Goal: Information Seeking & Learning: Check status

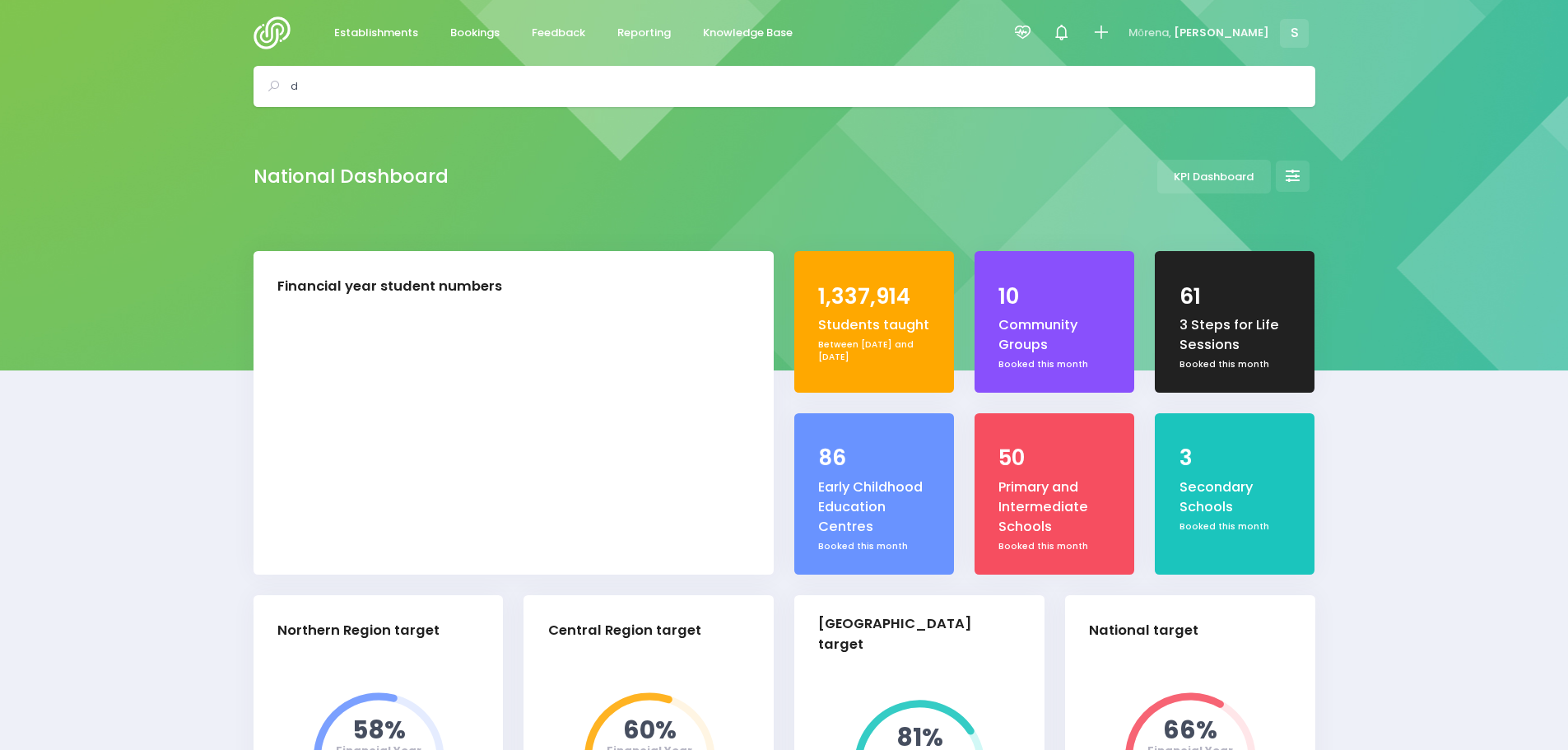
select select "5"
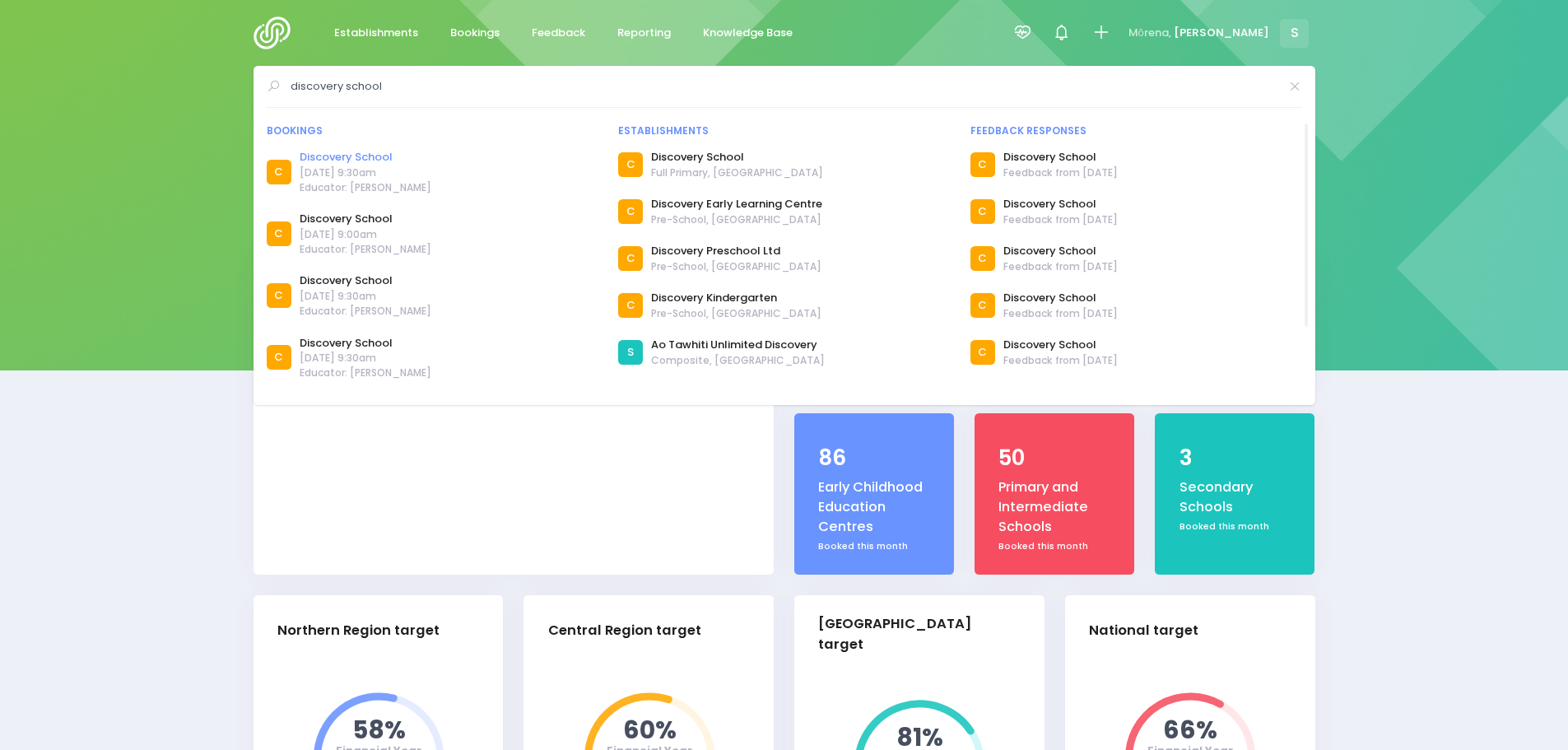
type input "discovery school"
click at [364, 154] on link "Discovery School" at bounding box center [365, 157] width 132 height 17
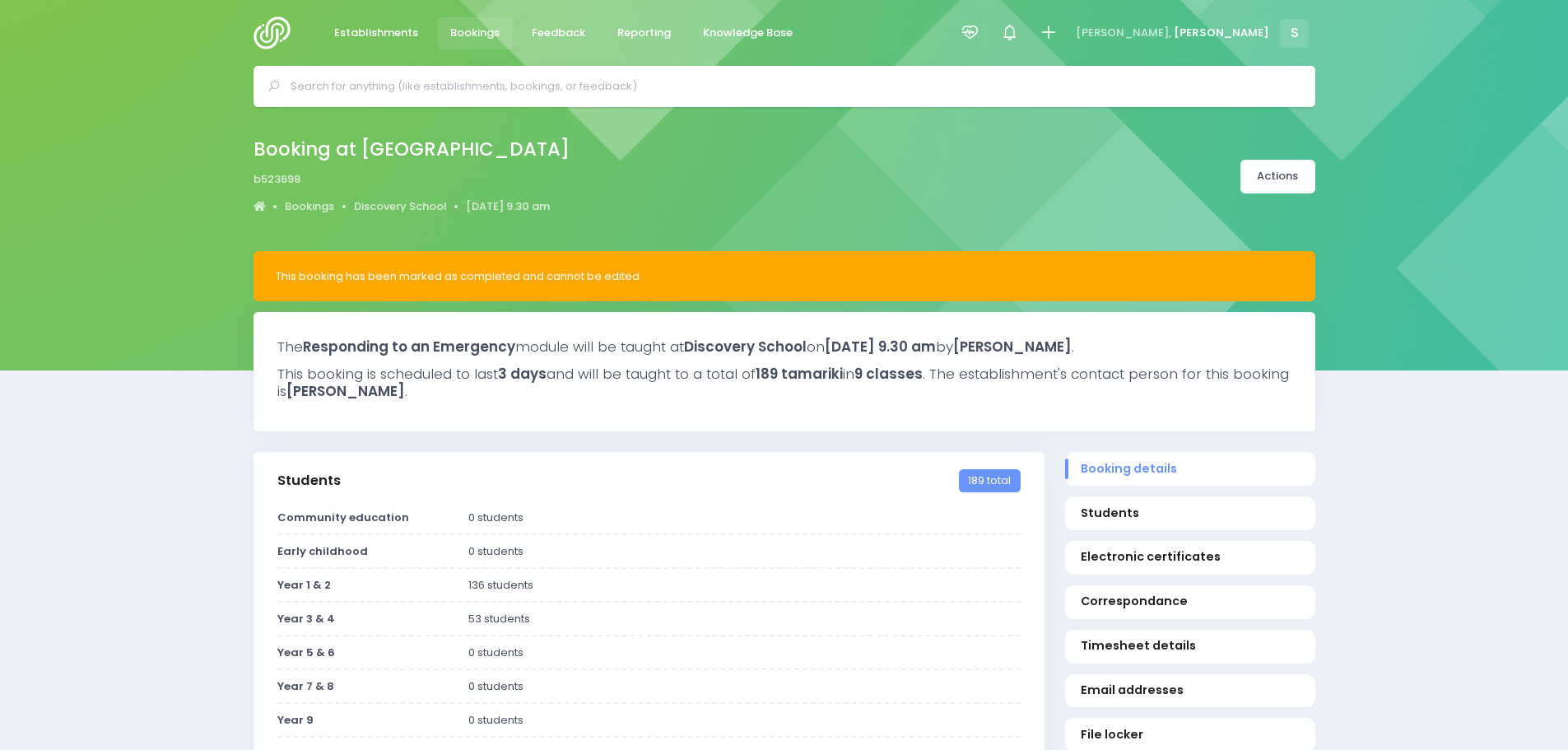
select select "5"
click at [417, 204] on link "Discovery School" at bounding box center [400, 207] width 93 height 17
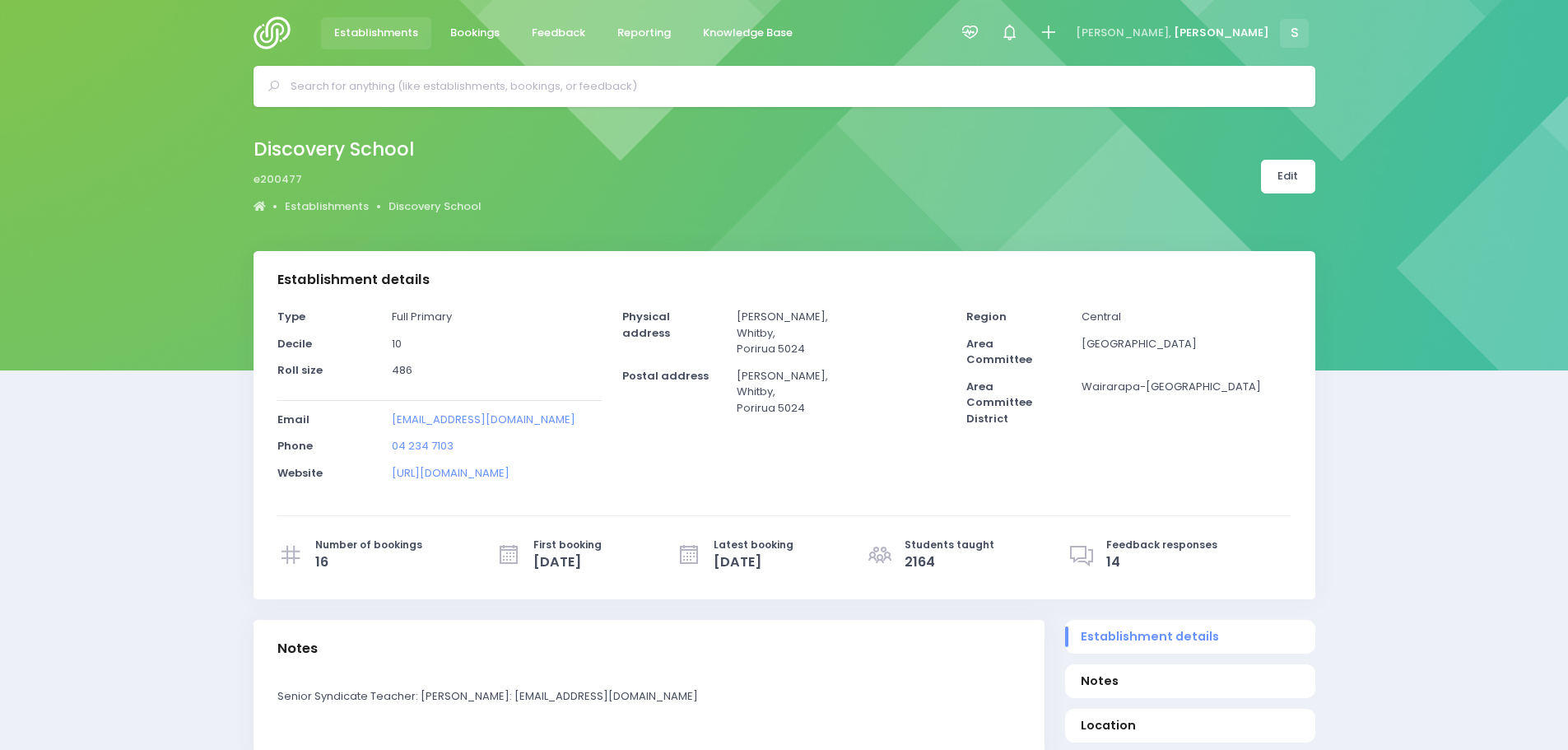
select select "5"
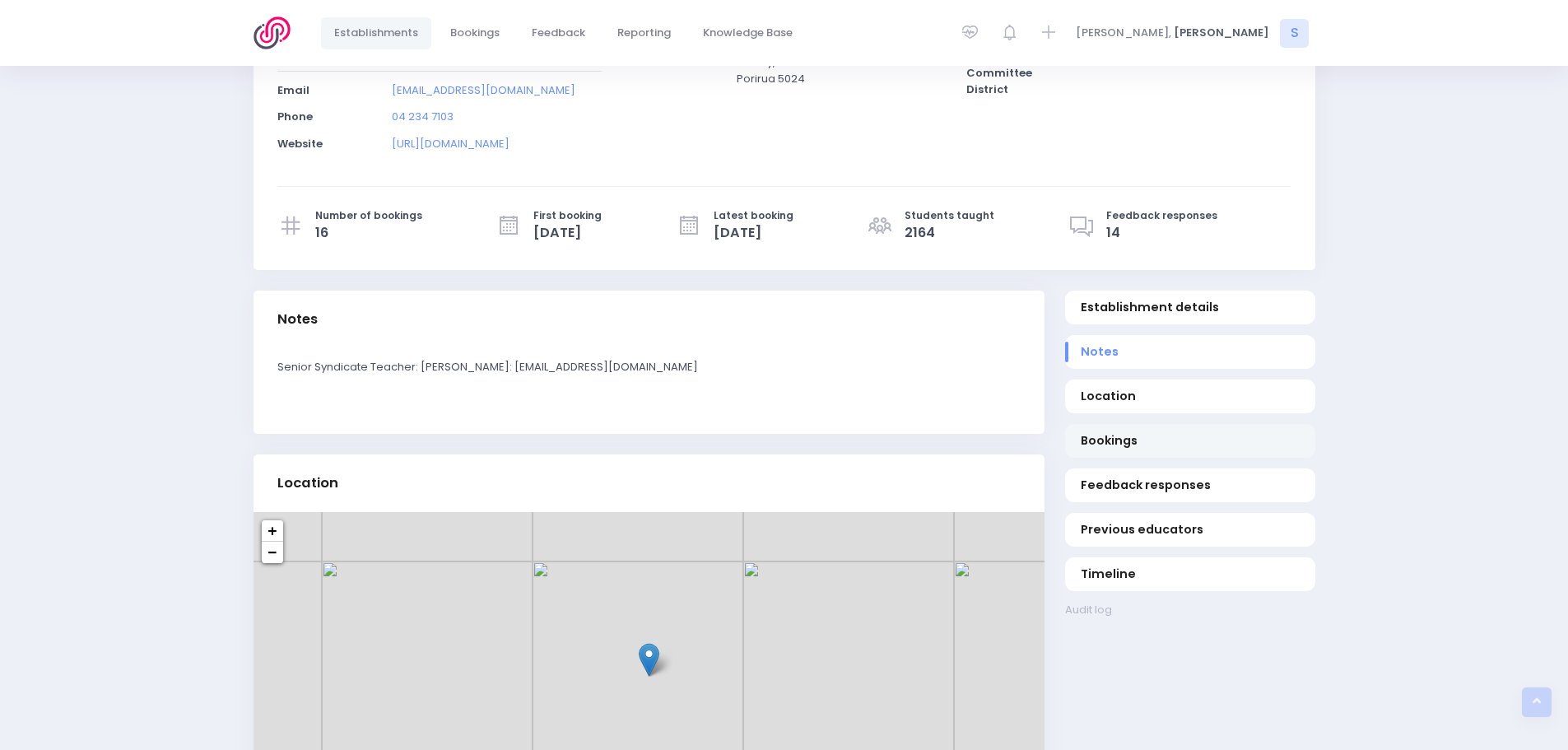
click at [1124, 443] on span "Bookings" at bounding box center [1190, 441] width 218 height 18
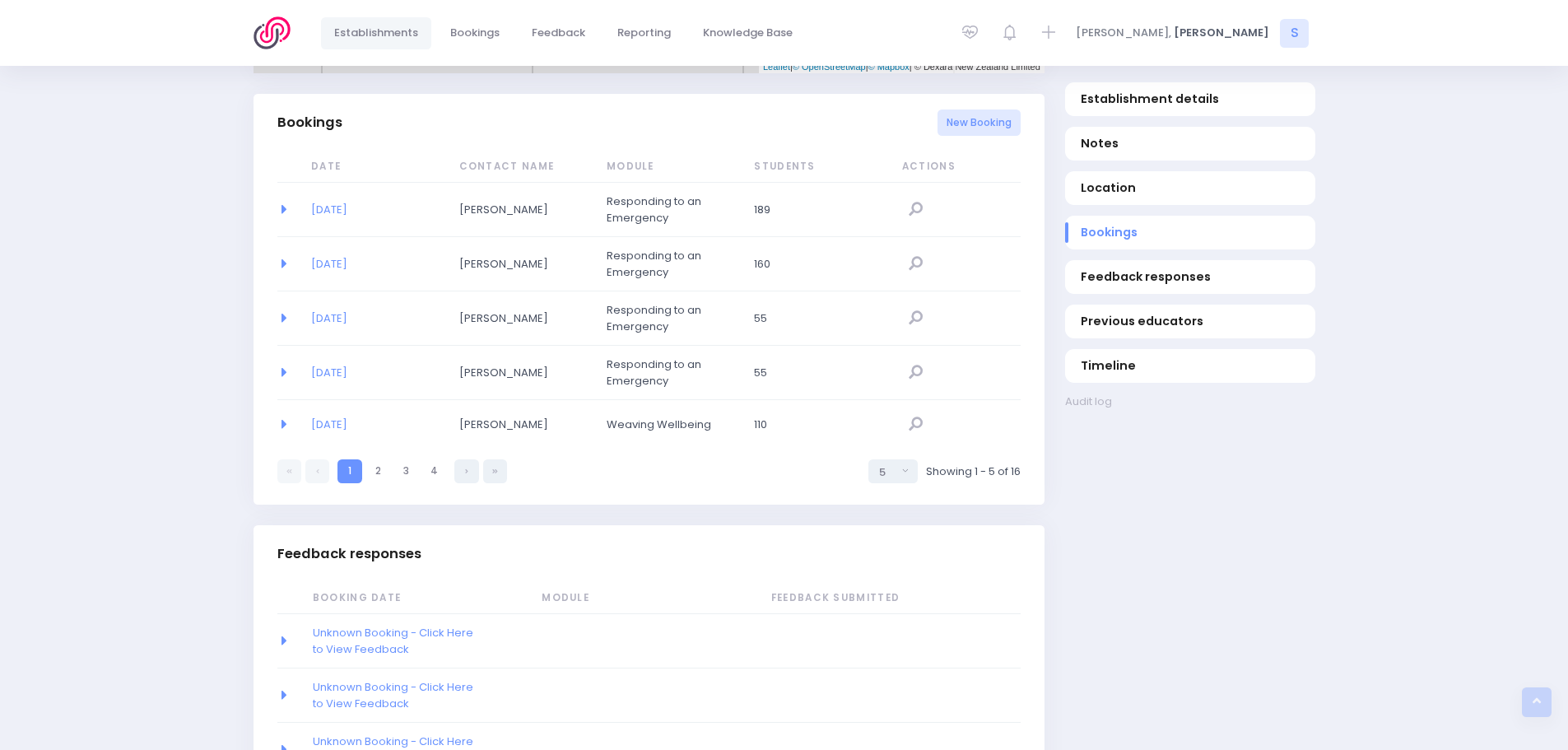
scroll to position [1109, 0]
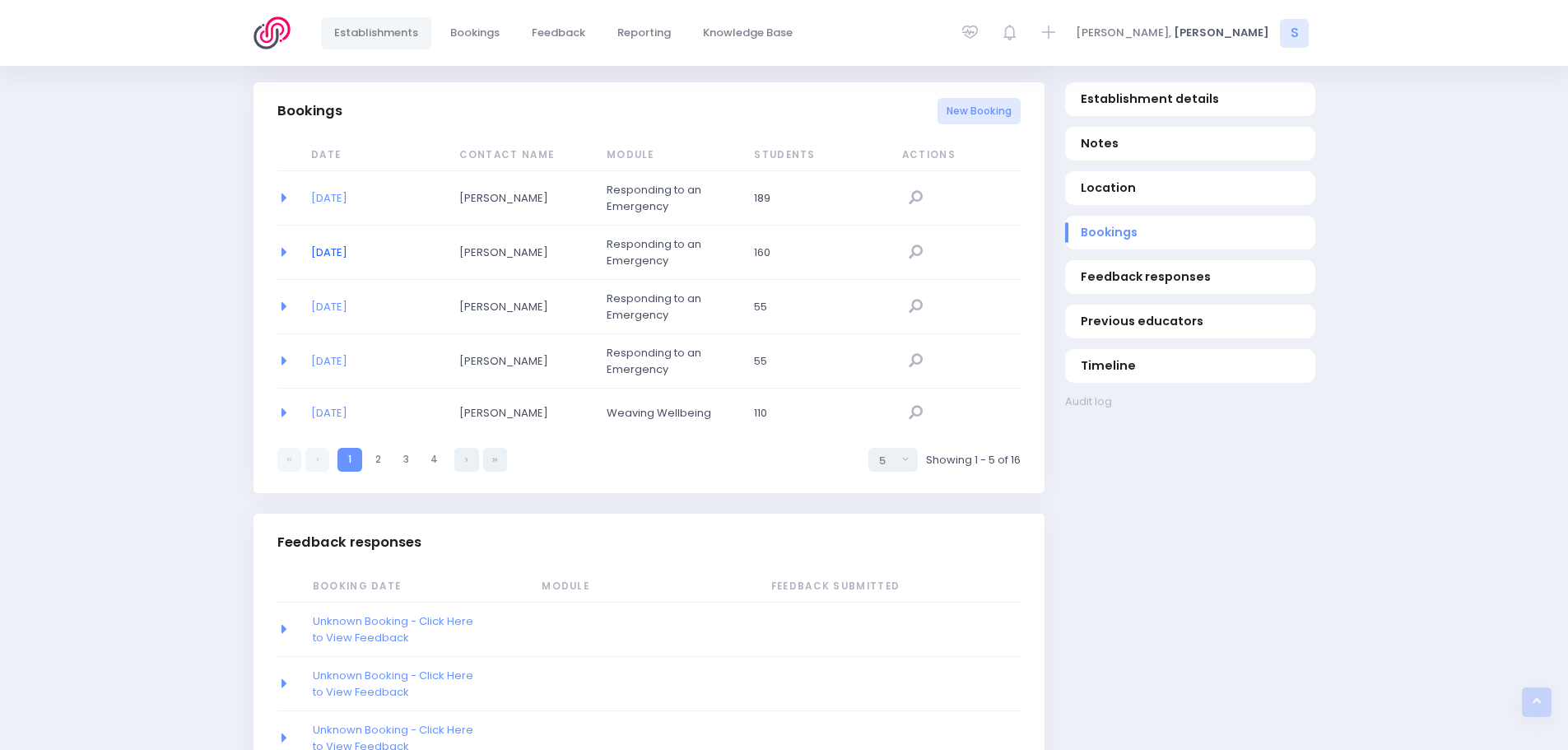
click at [337, 253] on link "04/03/2025" at bounding box center [329, 252] width 36 height 16
click at [329, 308] on link "21/06/2024" at bounding box center [329, 307] width 36 height 16
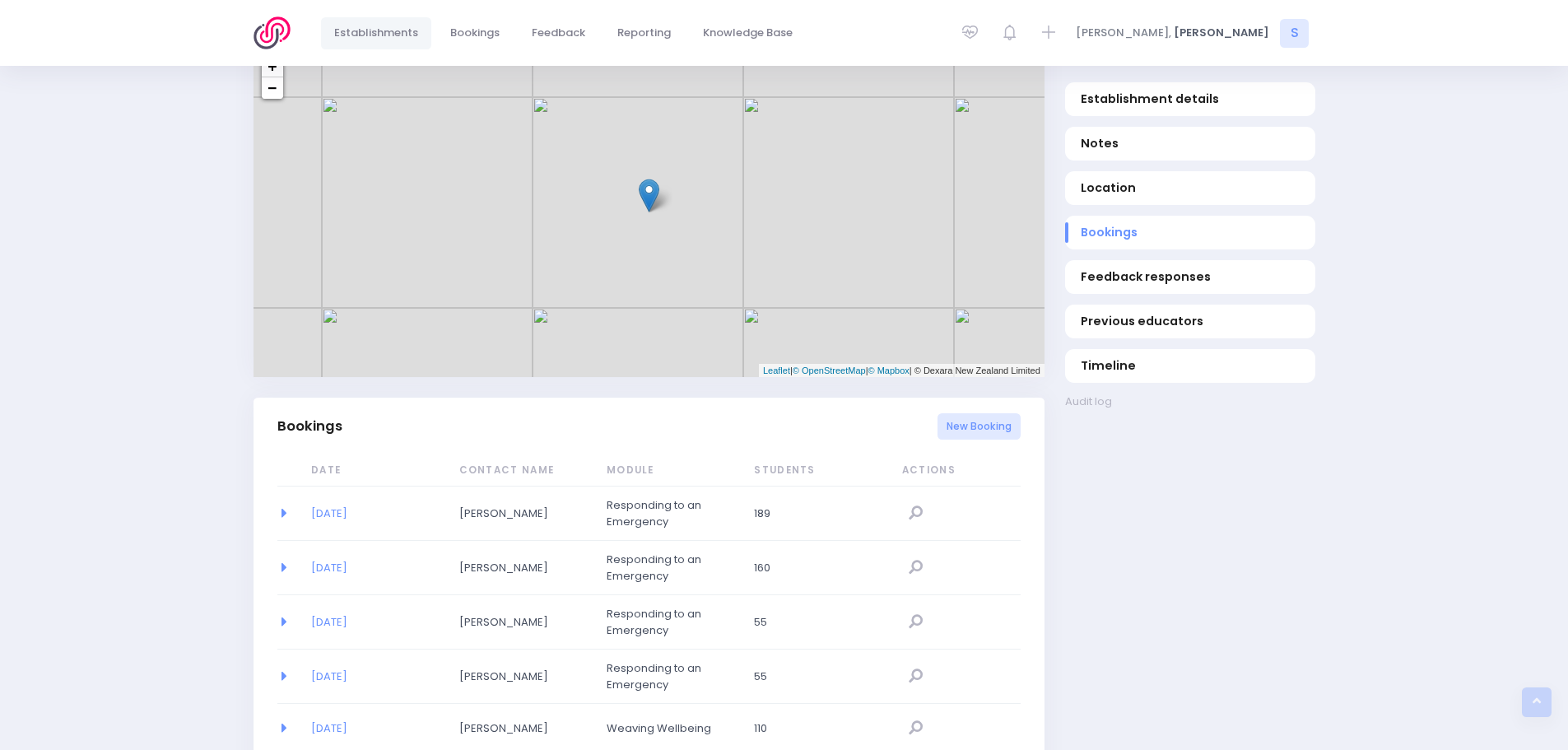
scroll to position [780, 0]
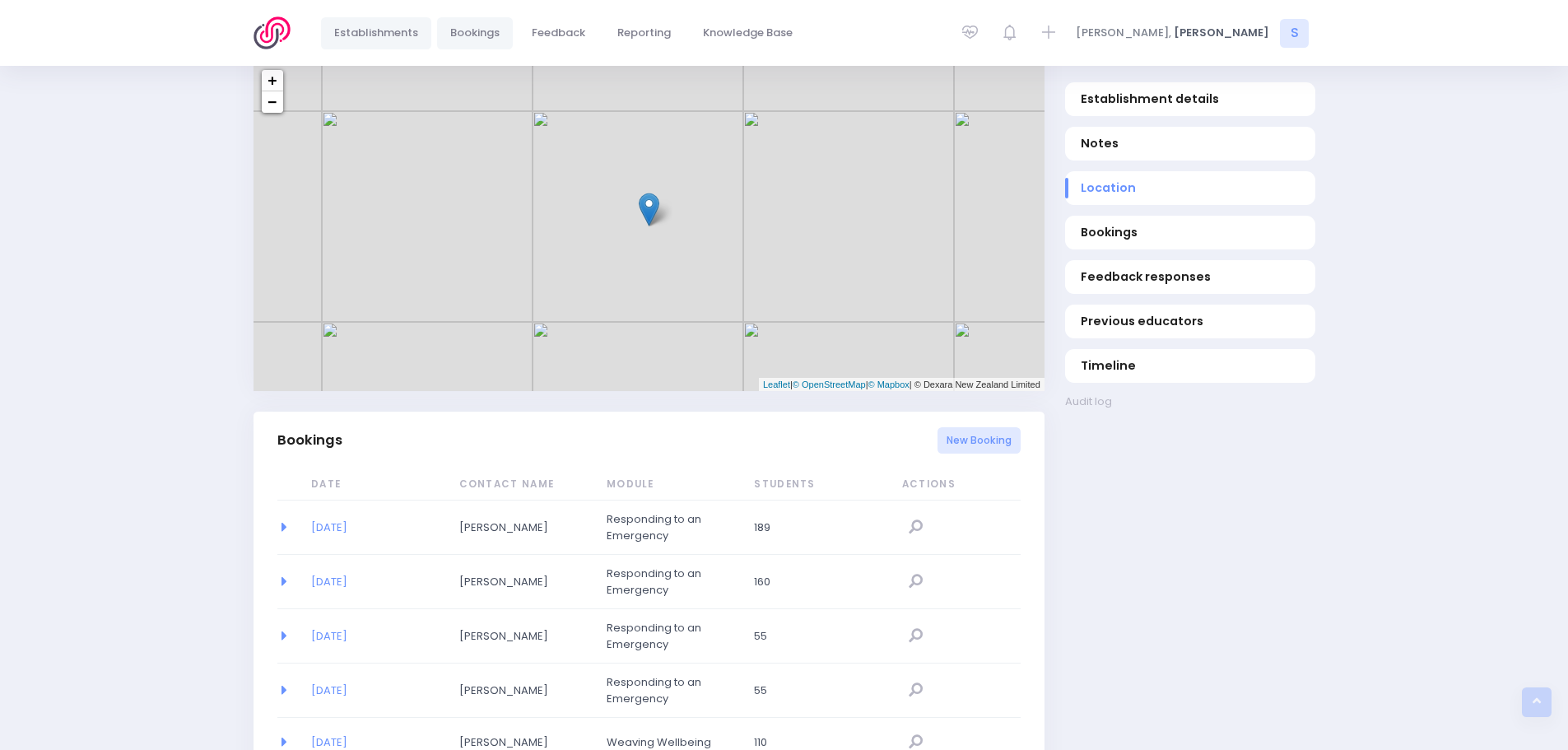
click at [483, 34] on span "Bookings" at bounding box center [474, 33] width 50 height 17
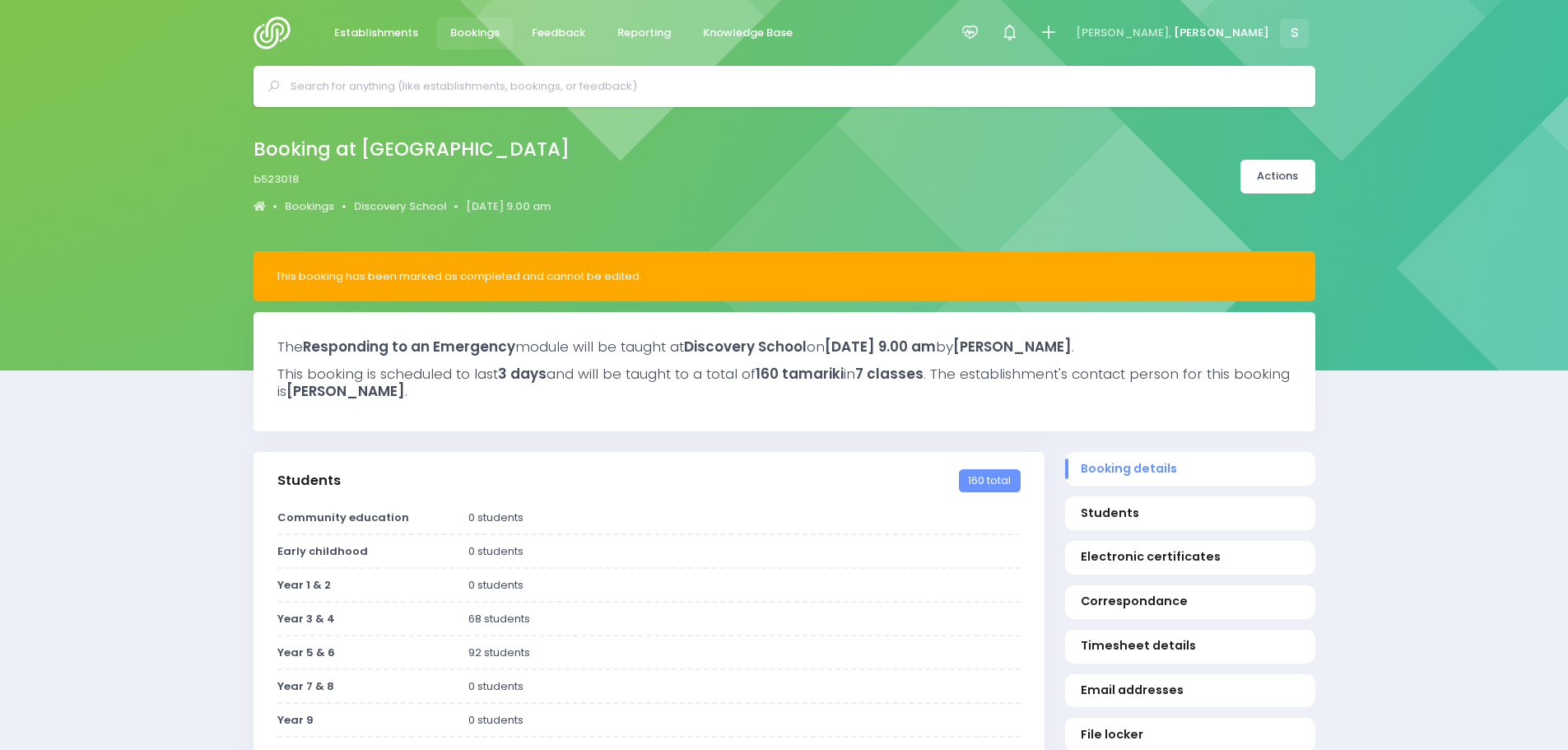
select select "5"
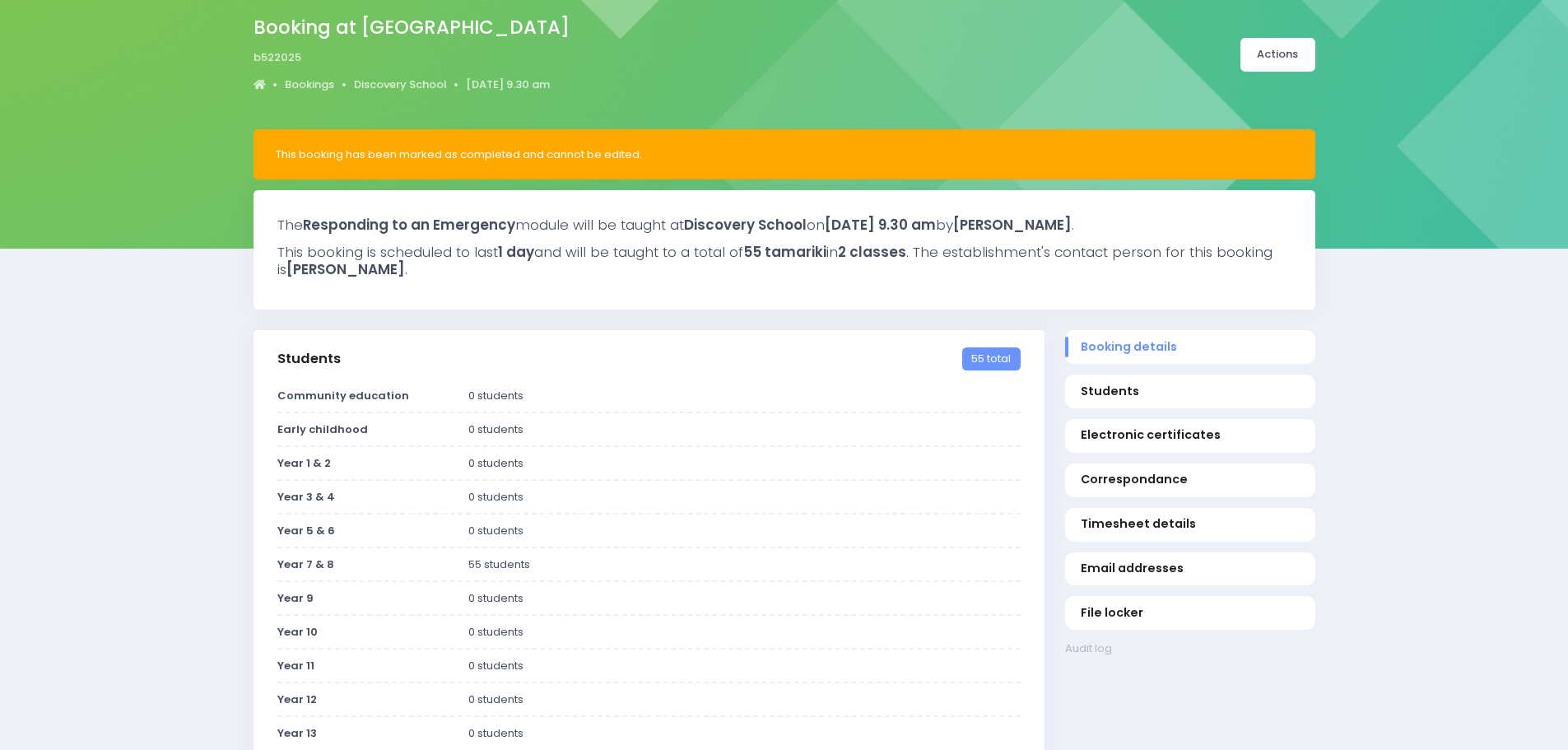
scroll to position [165, 0]
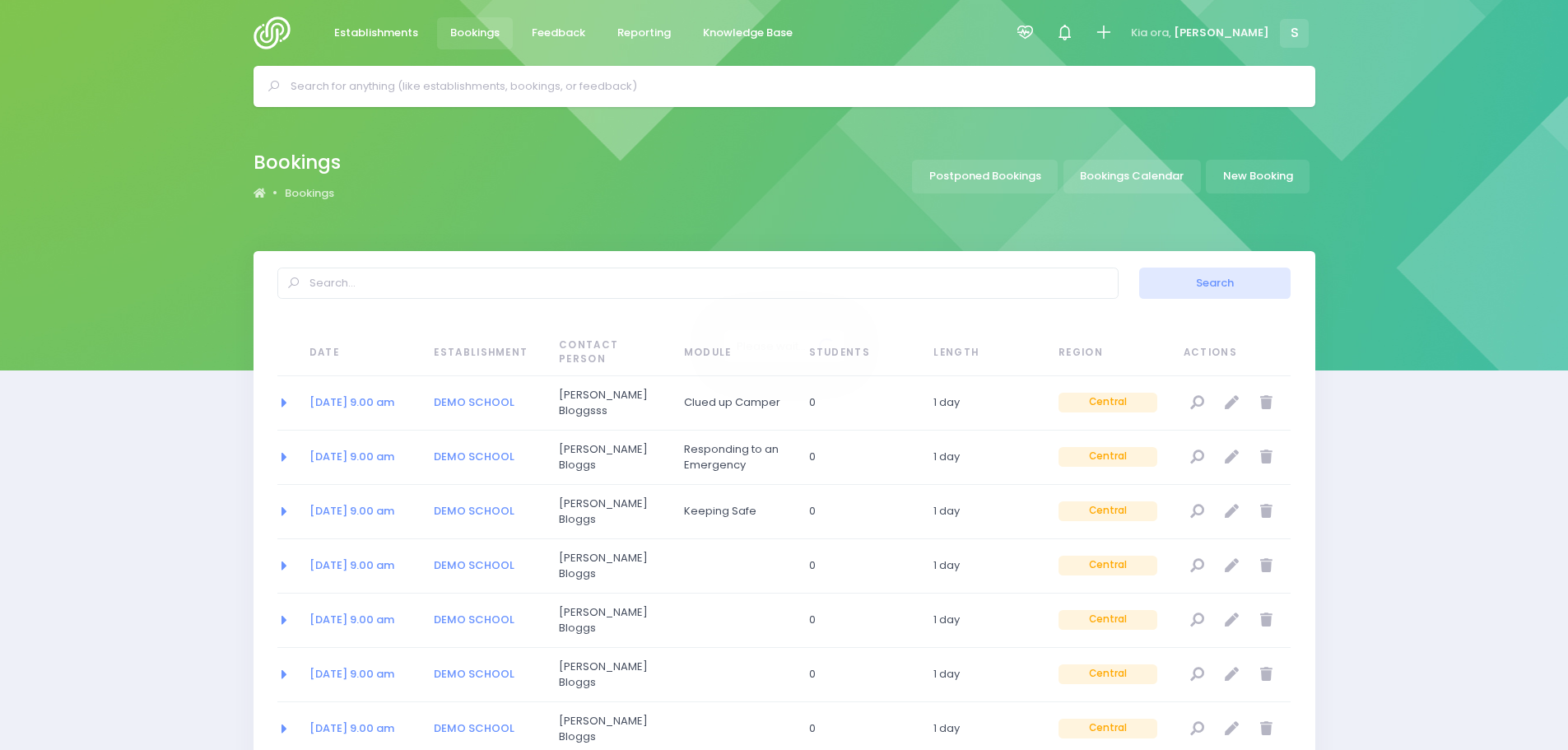
select select "20"
click at [1140, 181] on link "Bookings Calendar" at bounding box center [1132, 176] width 138 height 34
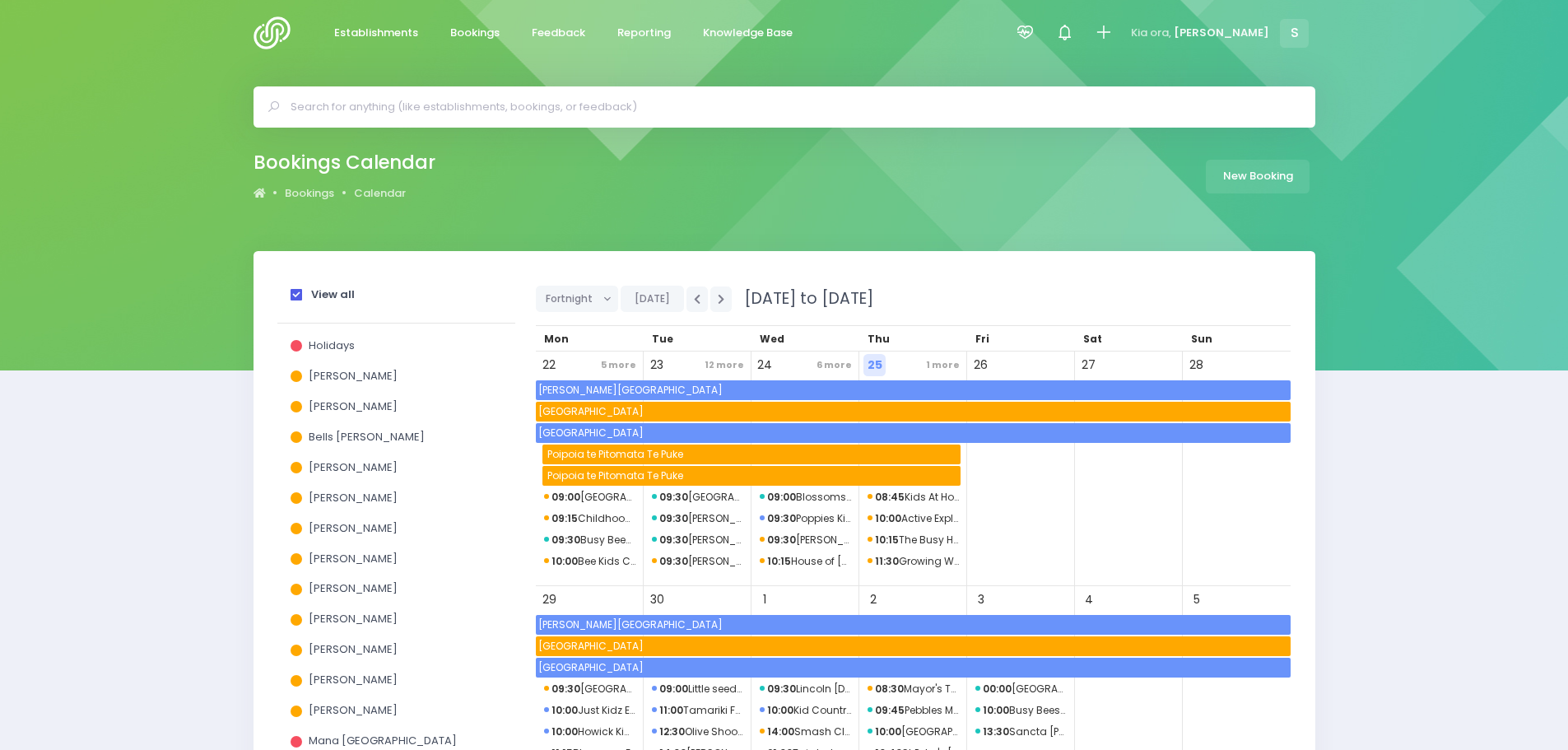
click at [291, 296] on span at bounding box center [296, 295] width 12 height 12
click at [0, 0] on input "View all" at bounding box center [0, 0] width 0 height 0
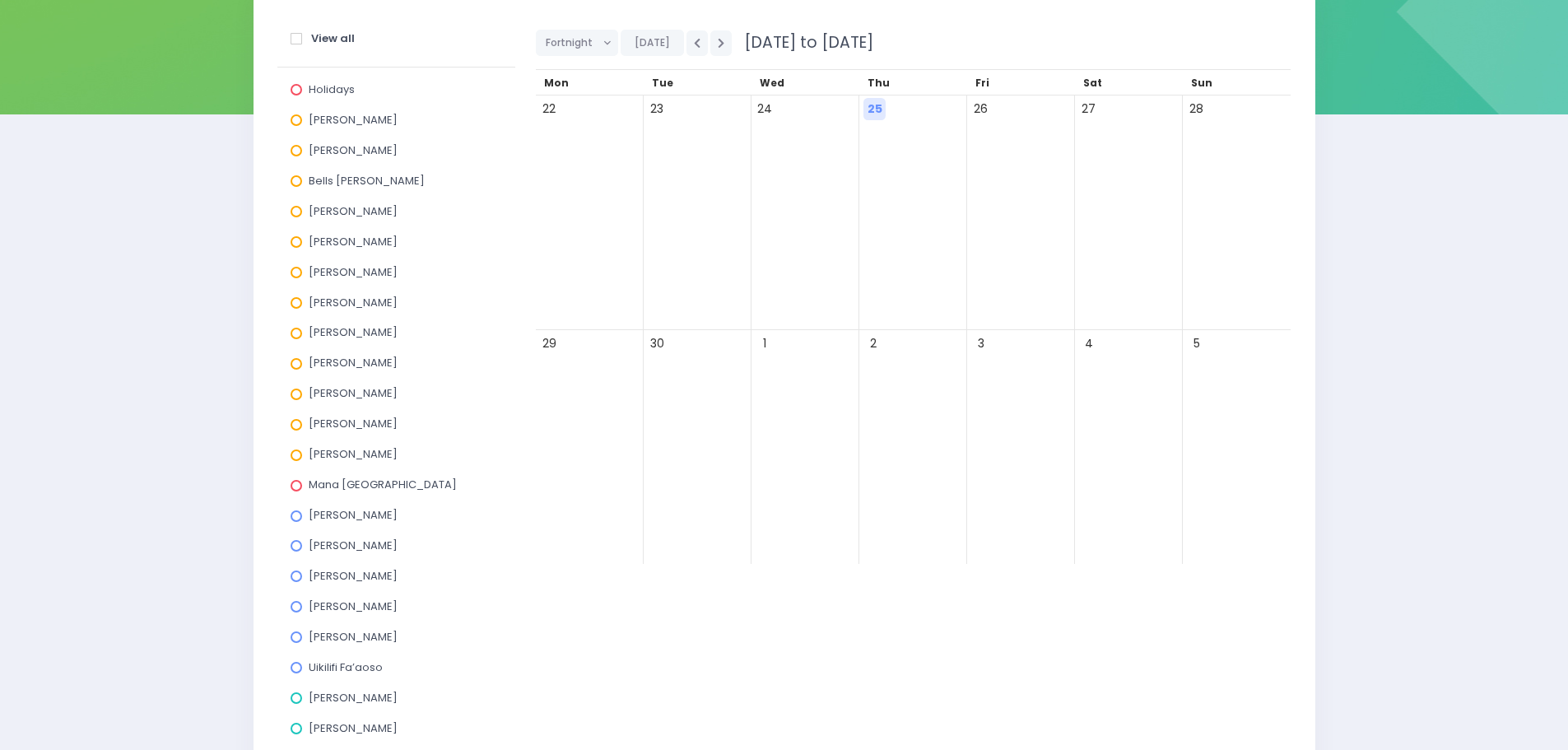
scroll to position [572, 0]
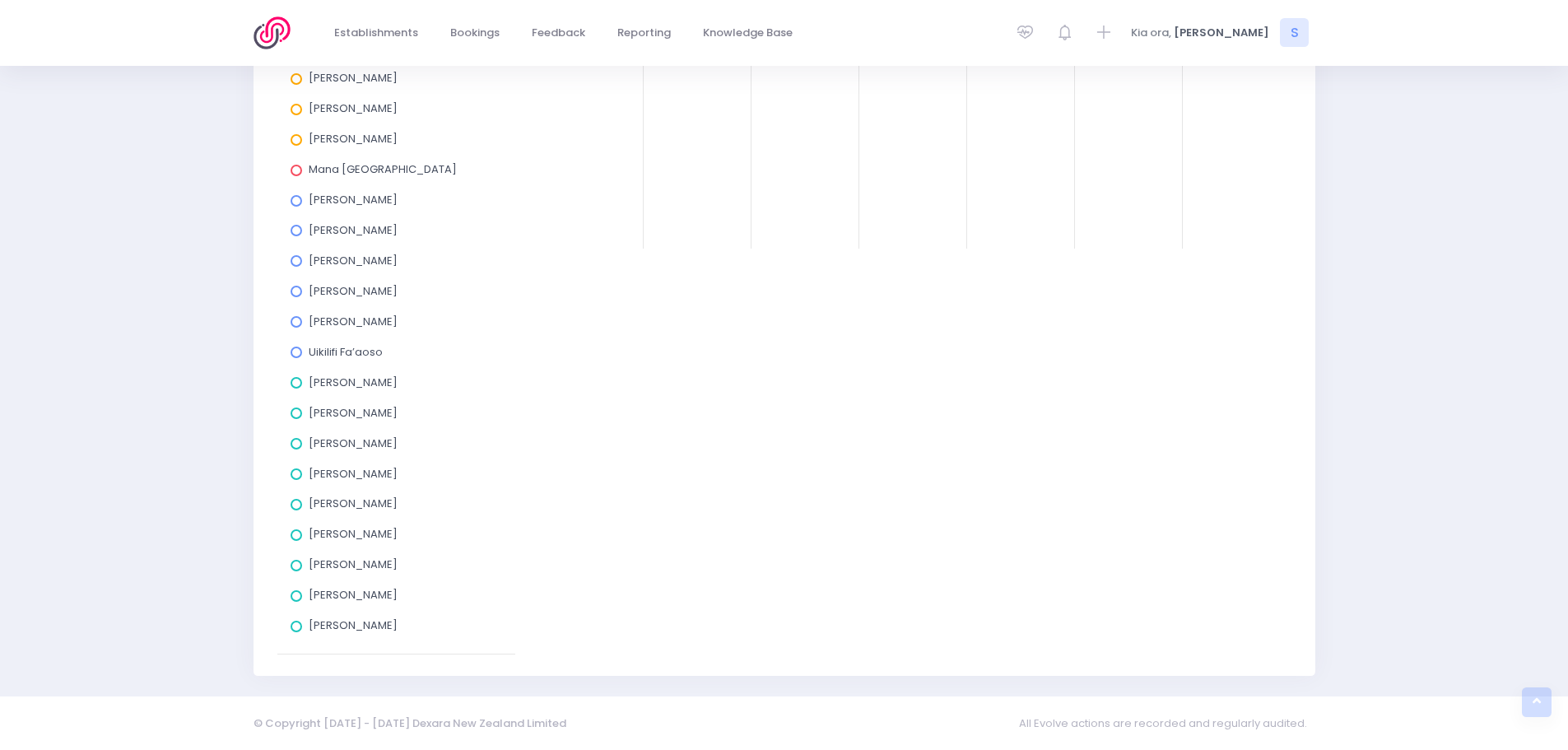
click at [297, 627] on span at bounding box center [296, 627] width 12 height 12
click at [0, 0] on input "[PERSON_NAME]" at bounding box center [0, 0] width 0 height 0
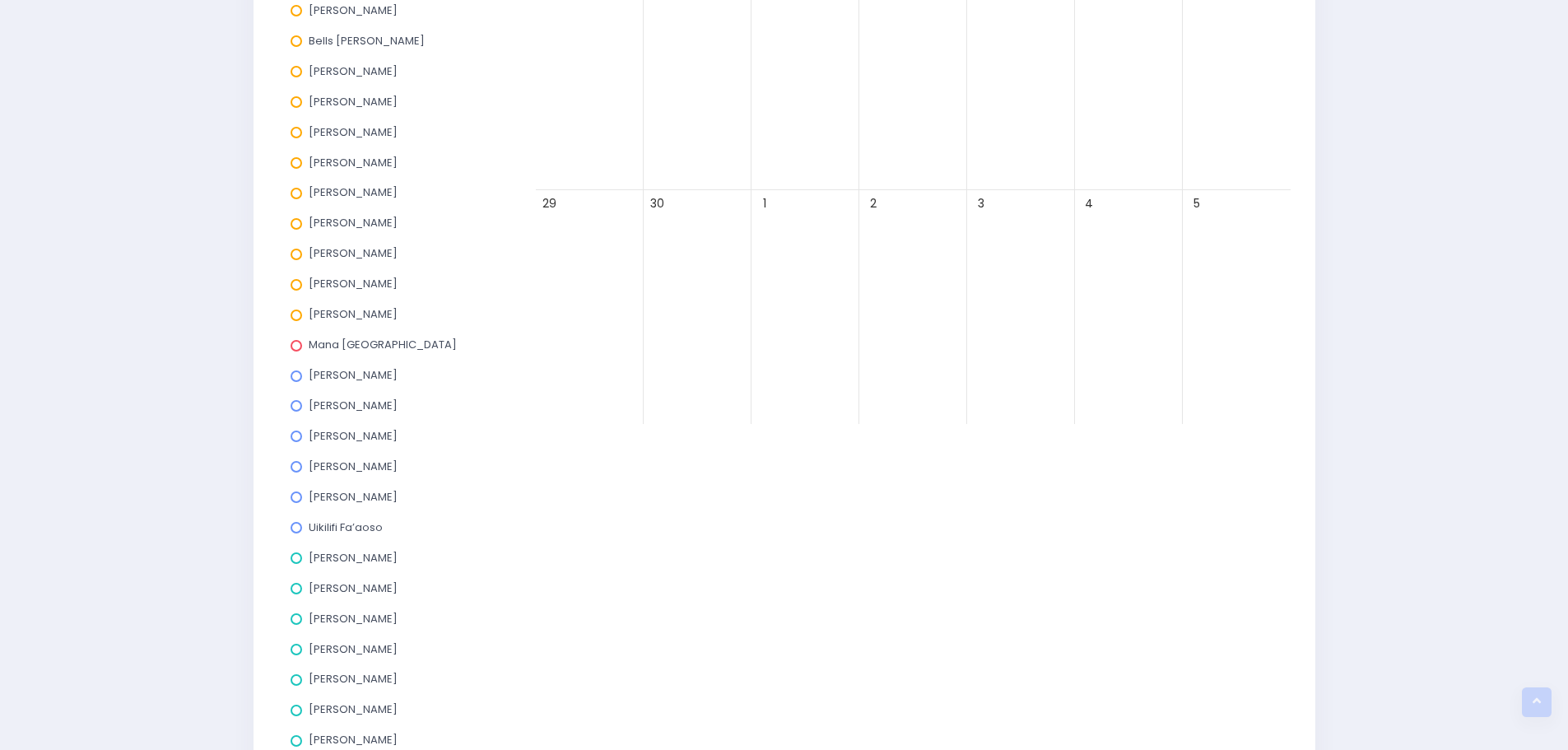
scroll to position [160, 0]
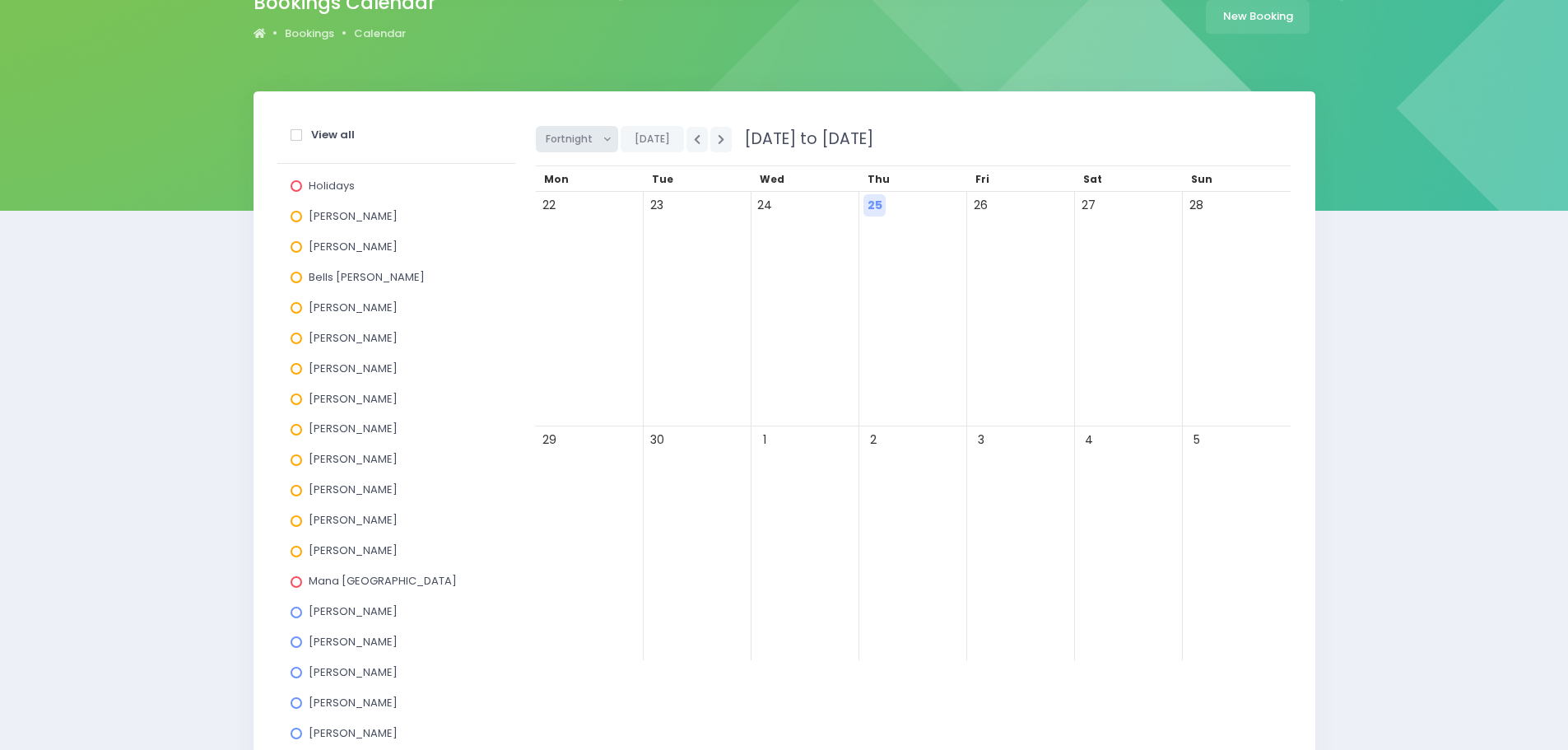
drag, startPoint x: 590, startPoint y: 136, endPoint x: 589, endPoint y: 170, distance: 34.0
click at [590, 137] on span "Fortnight" at bounding box center [571, 139] width 51 height 24
click at [578, 270] on link "Month" at bounding box center [588, 264] width 107 height 31
click at [719, 143] on icon "button" at bounding box center [721, 139] width 7 height 11
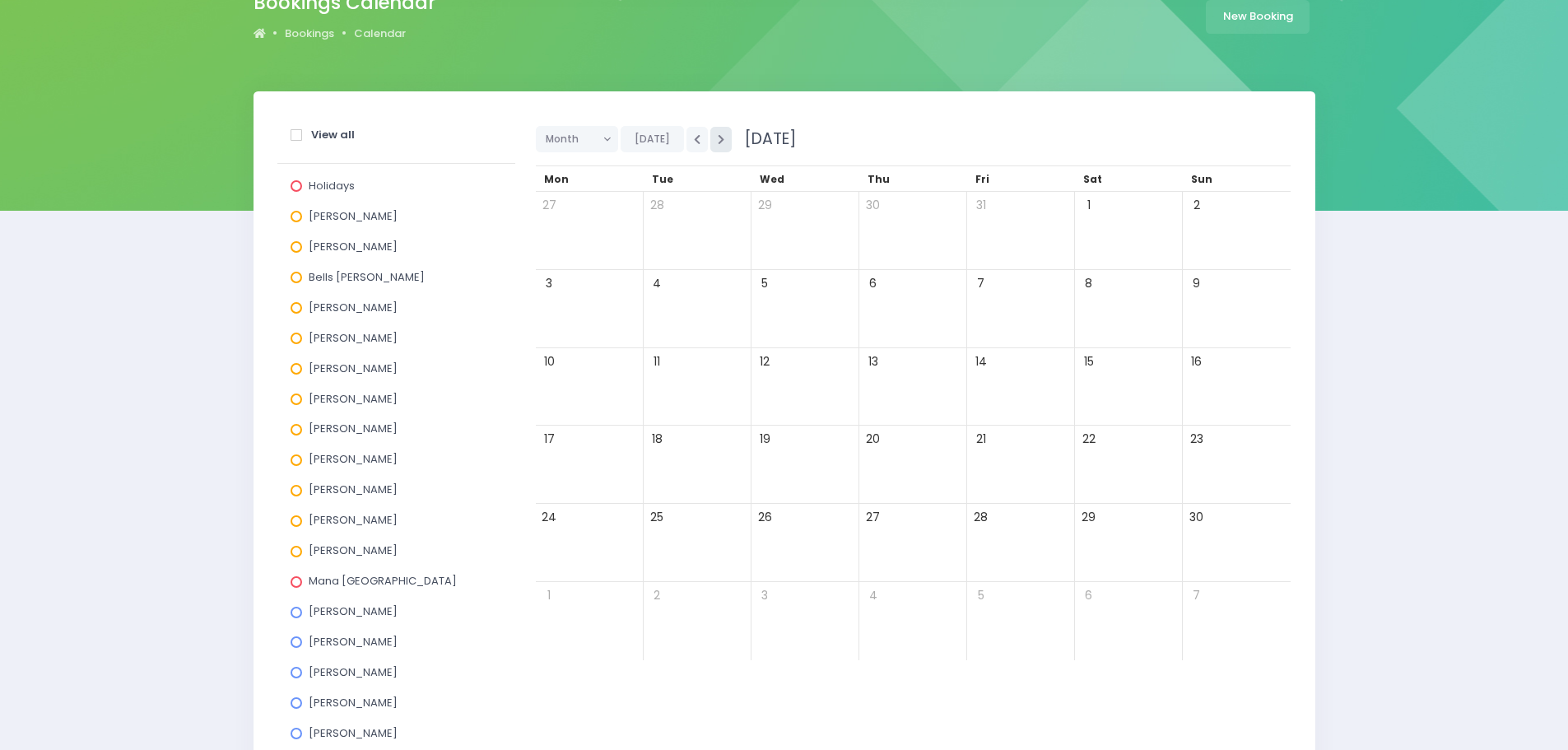
click at [719, 143] on icon "button" at bounding box center [721, 139] width 7 height 11
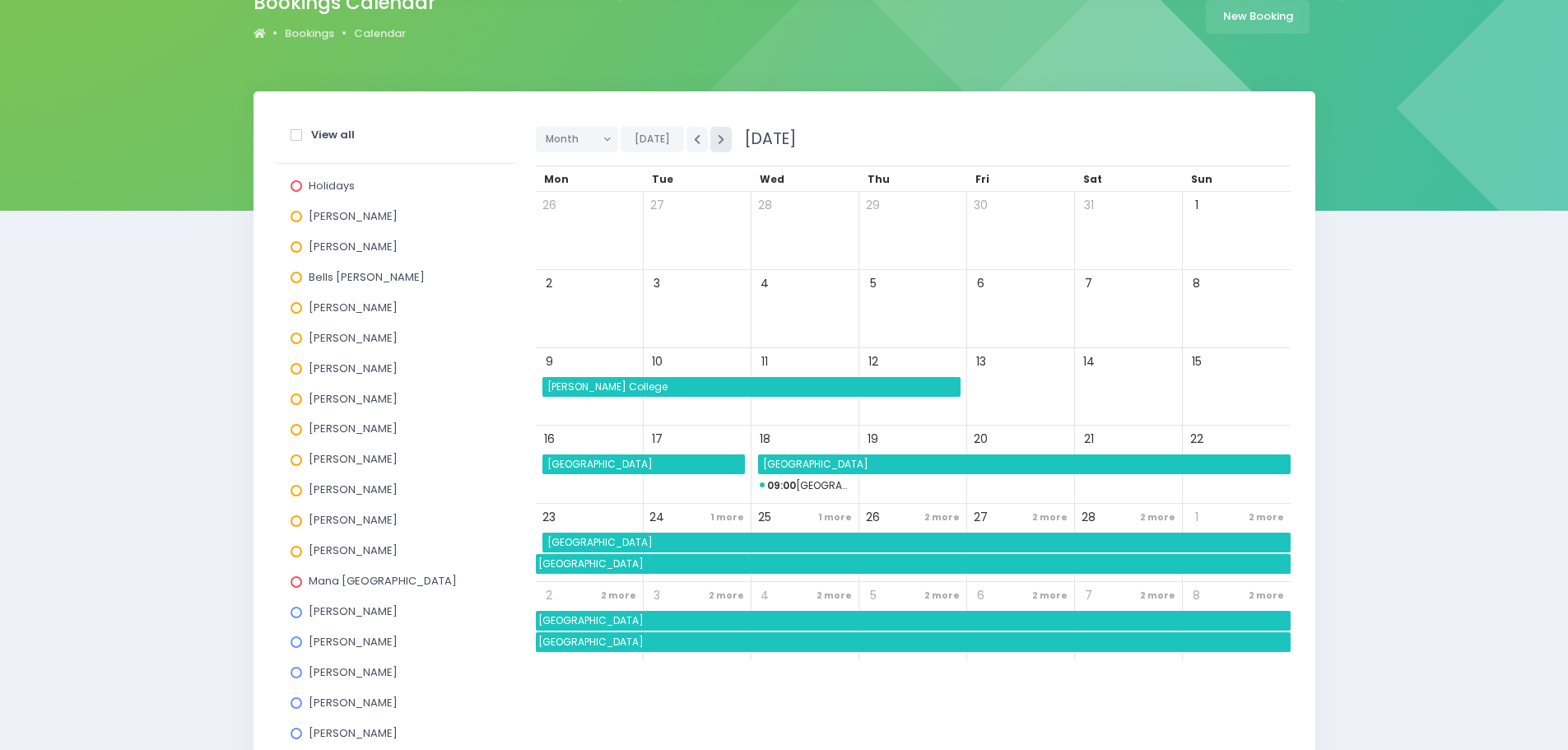
click at [719, 143] on icon "button" at bounding box center [721, 139] width 7 height 11
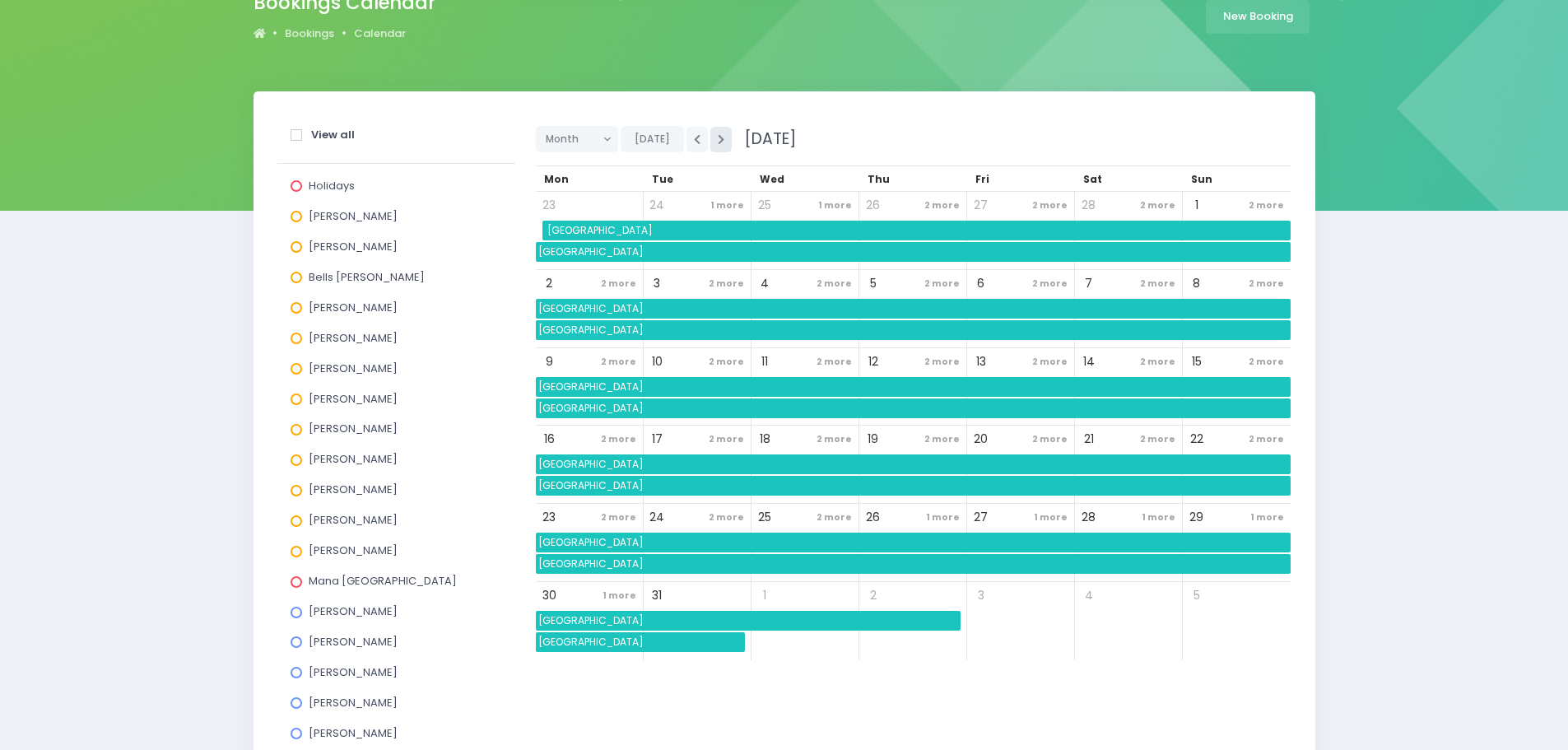
click at [719, 143] on icon "button" at bounding box center [721, 139] width 7 height 11
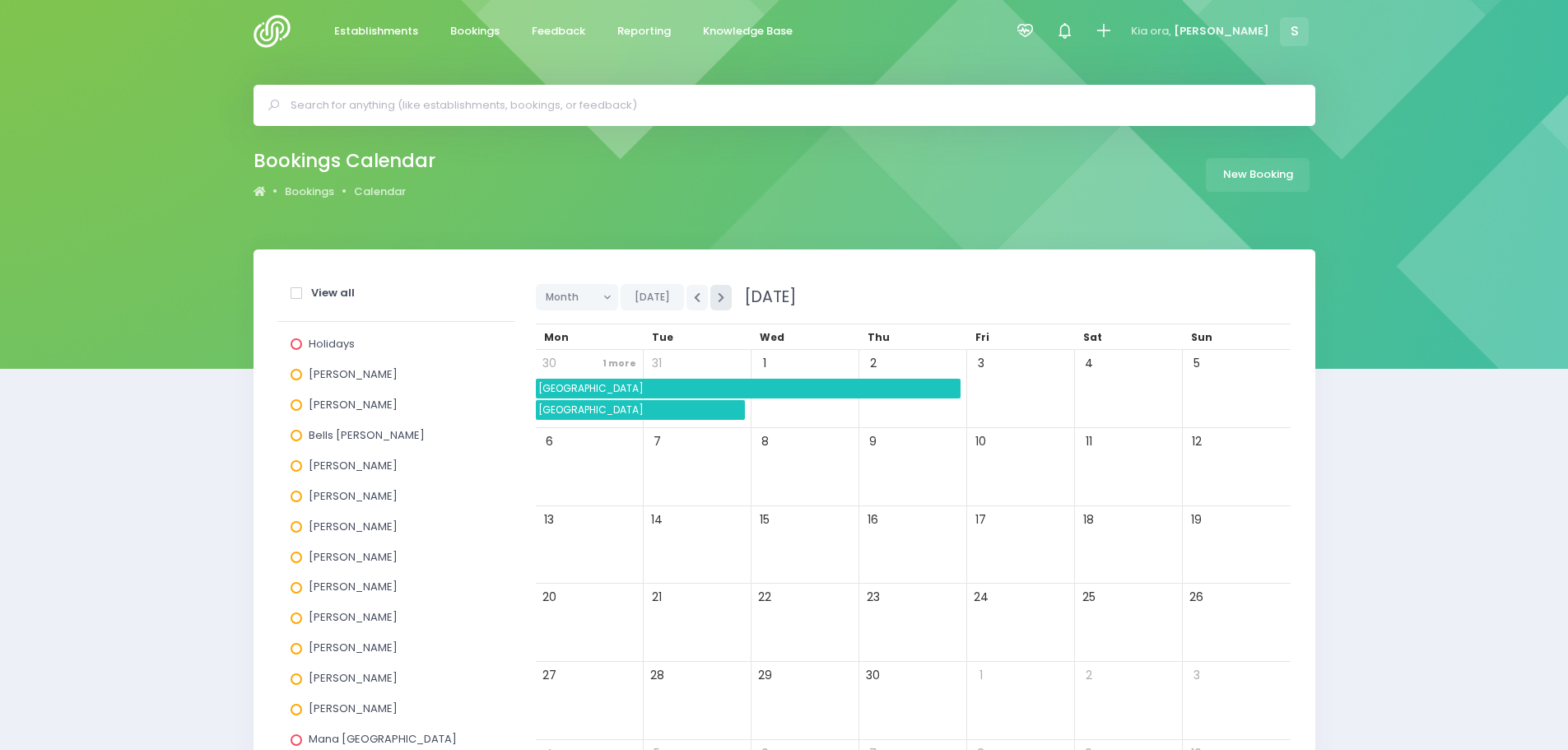
scroll to position [0, 0]
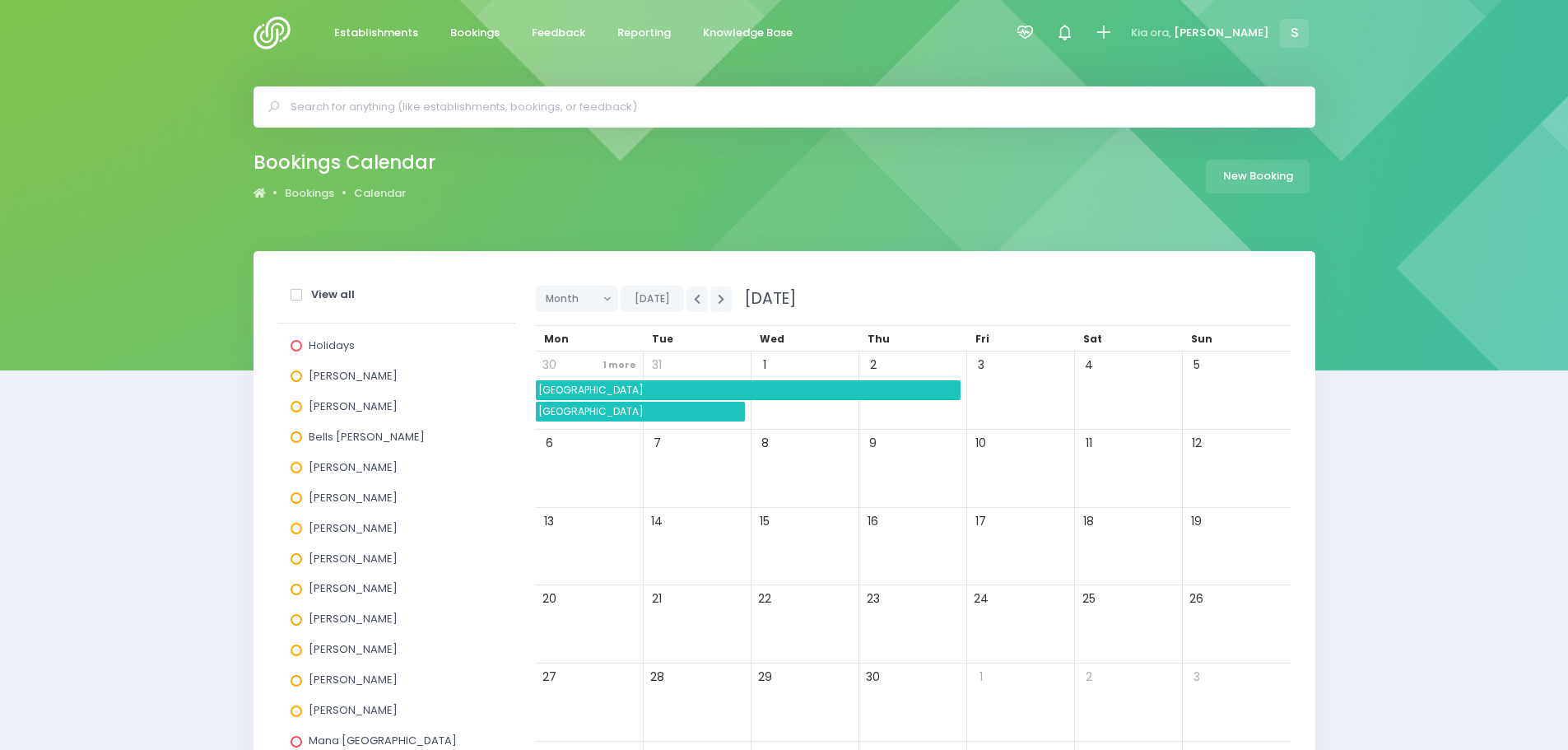
click at [432, 110] on input "text" at bounding box center [791, 107] width 1001 height 24
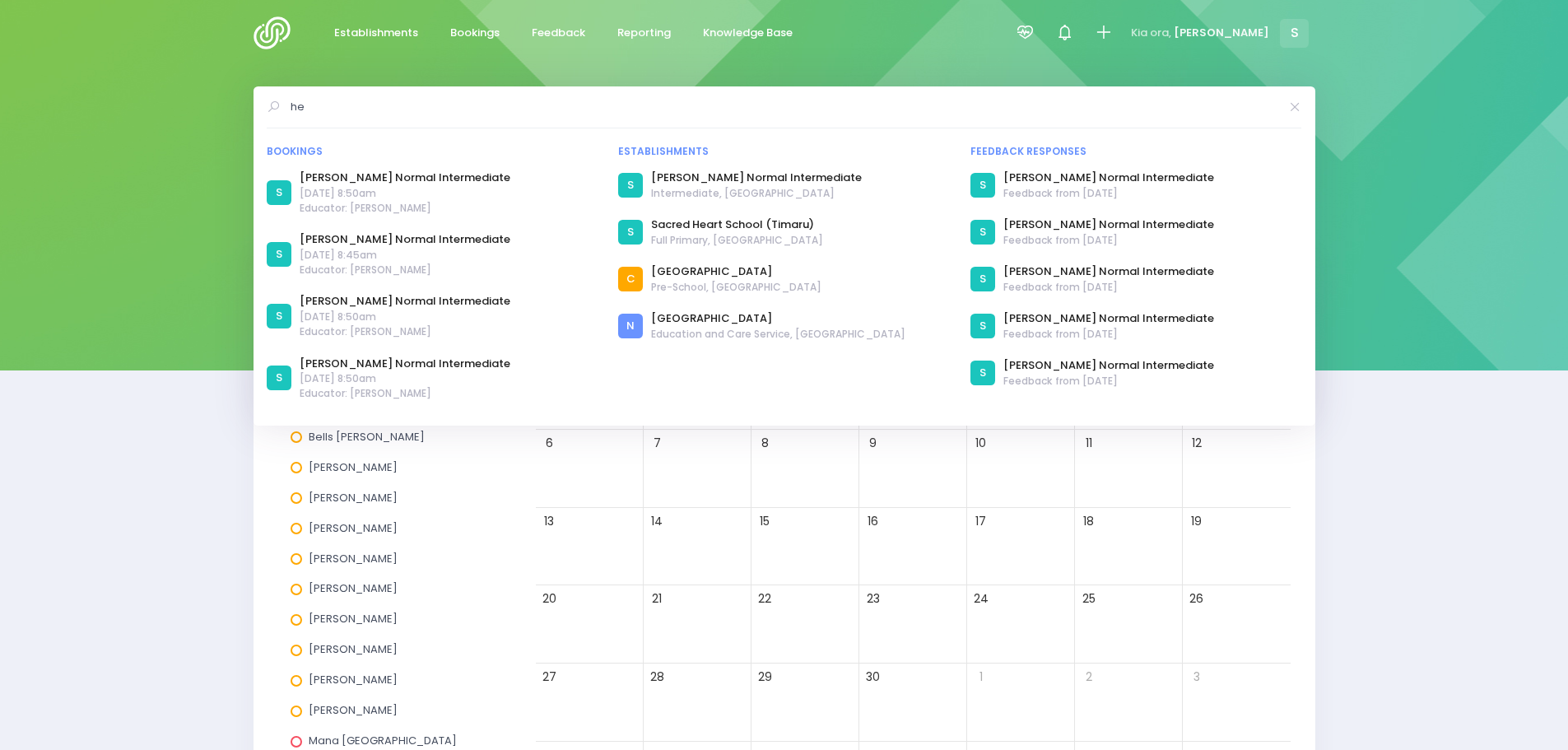
type input "h"
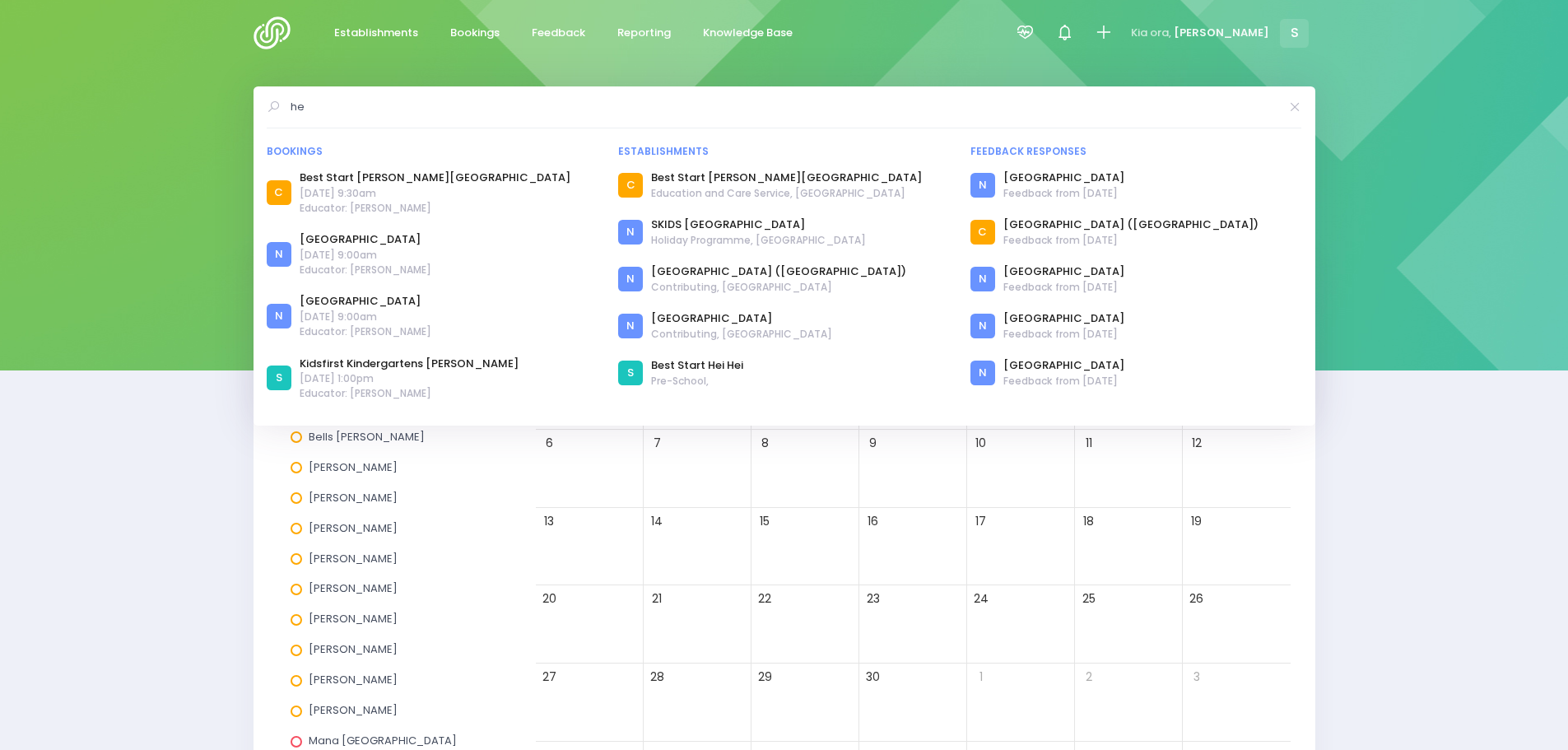
type input "h"
